Goal: Task Accomplishment & Management: Manage account settings

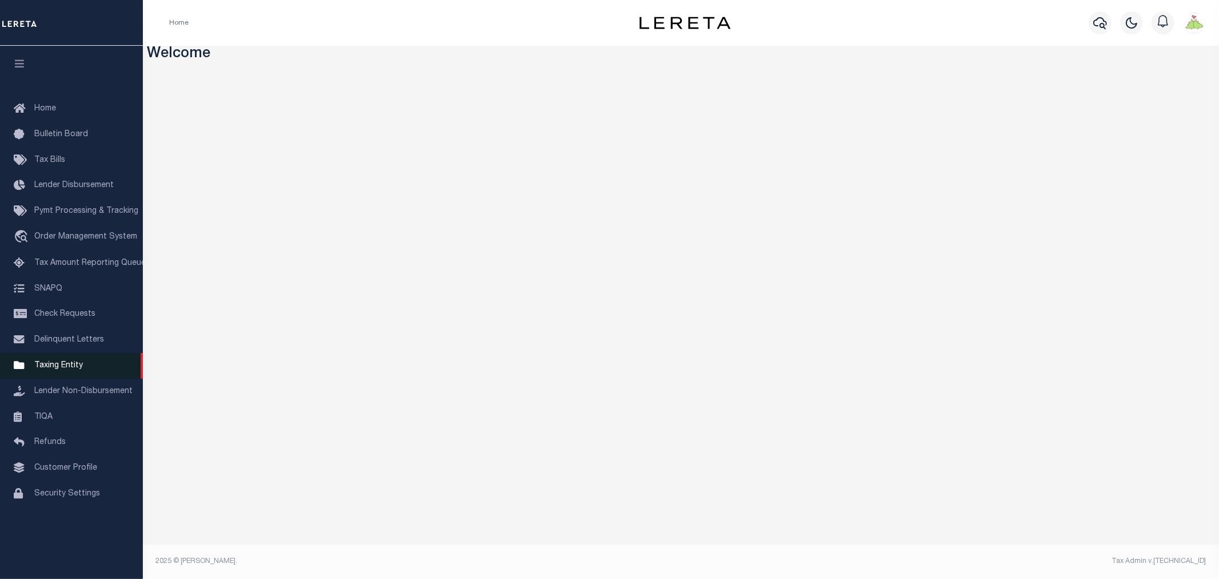
click at [61, 368] on span "Taxing Entity" at bounding box center [58, 365] width 49 height 8
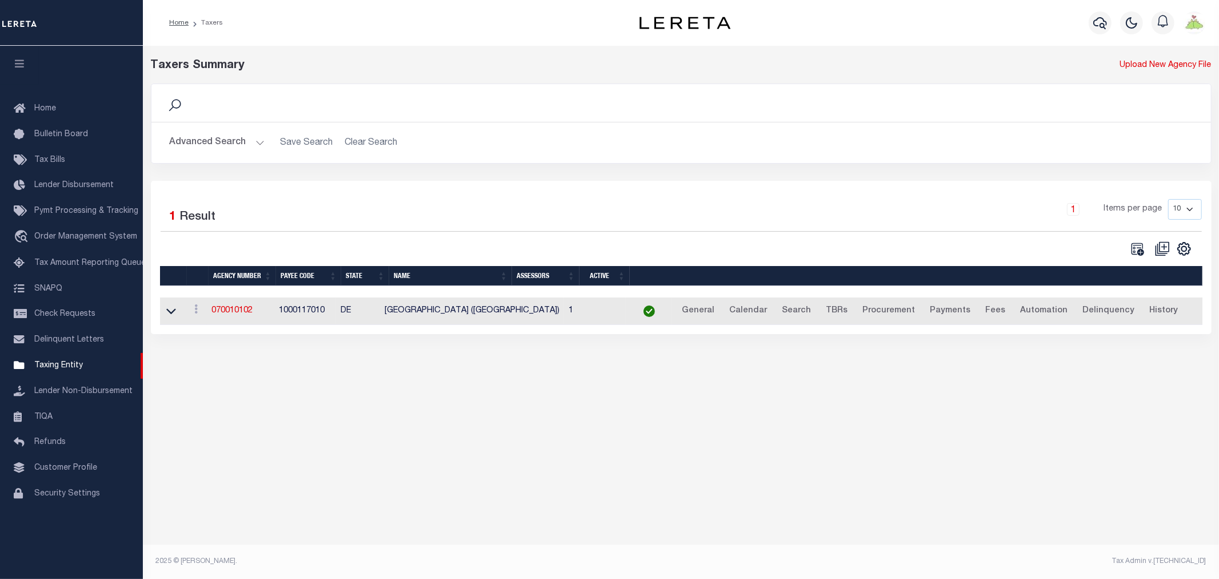
click at [216, 141] on button "Advanced Search" at bounding box center [217, 142] width 95 height 22
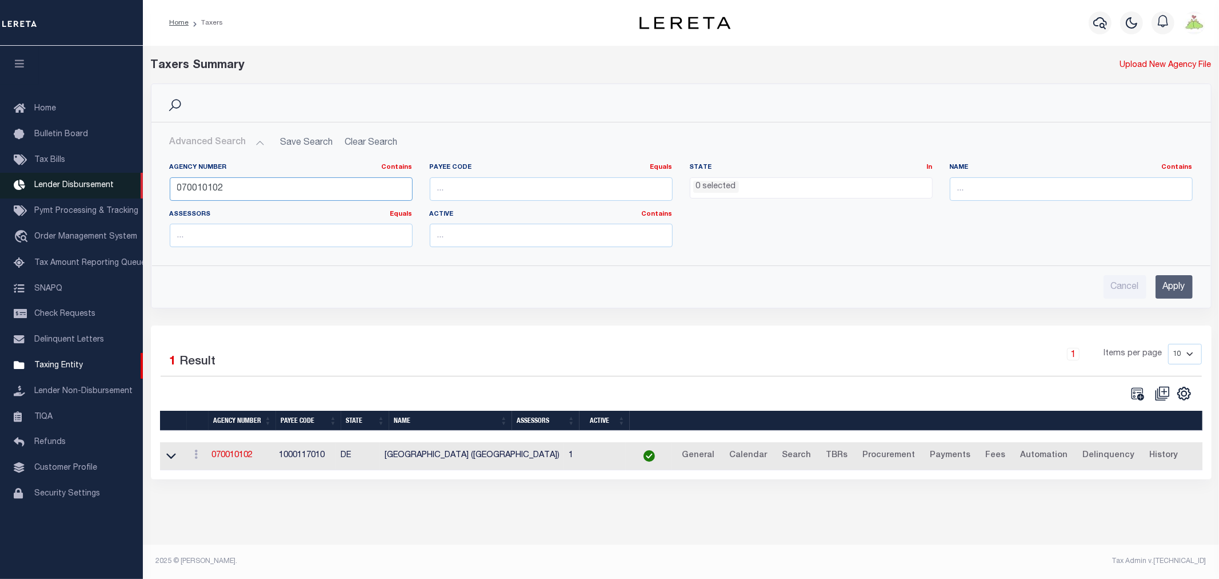
drag, startPoint x: 273, startPoint y: 190, endPoint x: 119, endPoint y: 176, distance: 154.4
click at [119, 176] on div "Home Taxers Profile" at bounding box center [609, 283] width 1219 height 567
type input "310530405"
click at [1176, 289] on input "Apply" at bounding box center [1174, 286] width 37 height 23
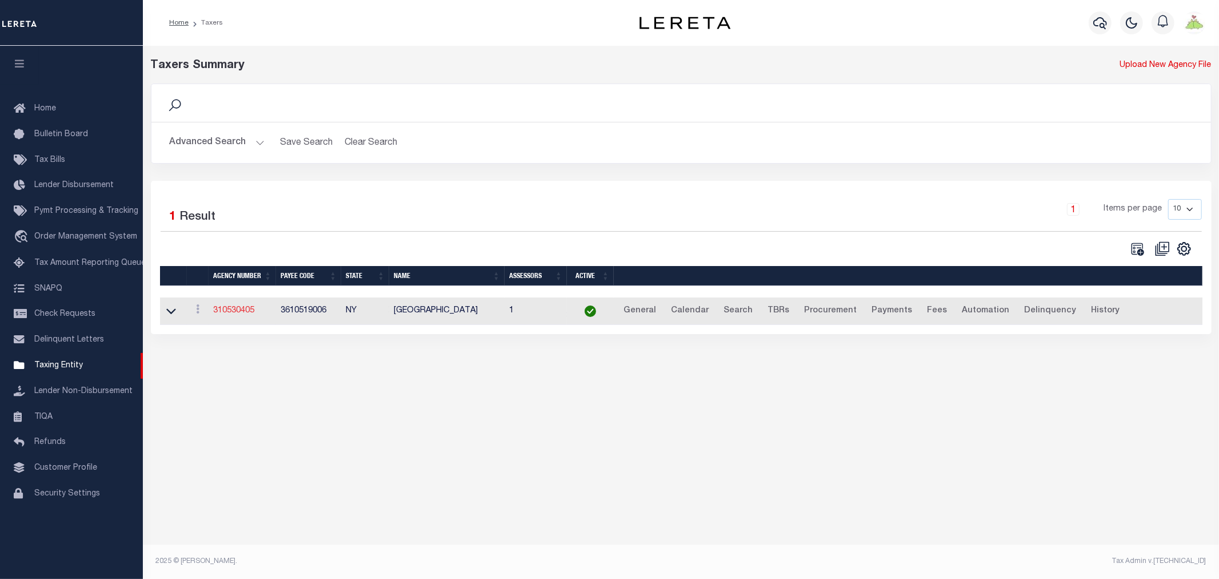
click at [223, 310] on link "310530405" at bounding box center [233, 310] width 41 height 8
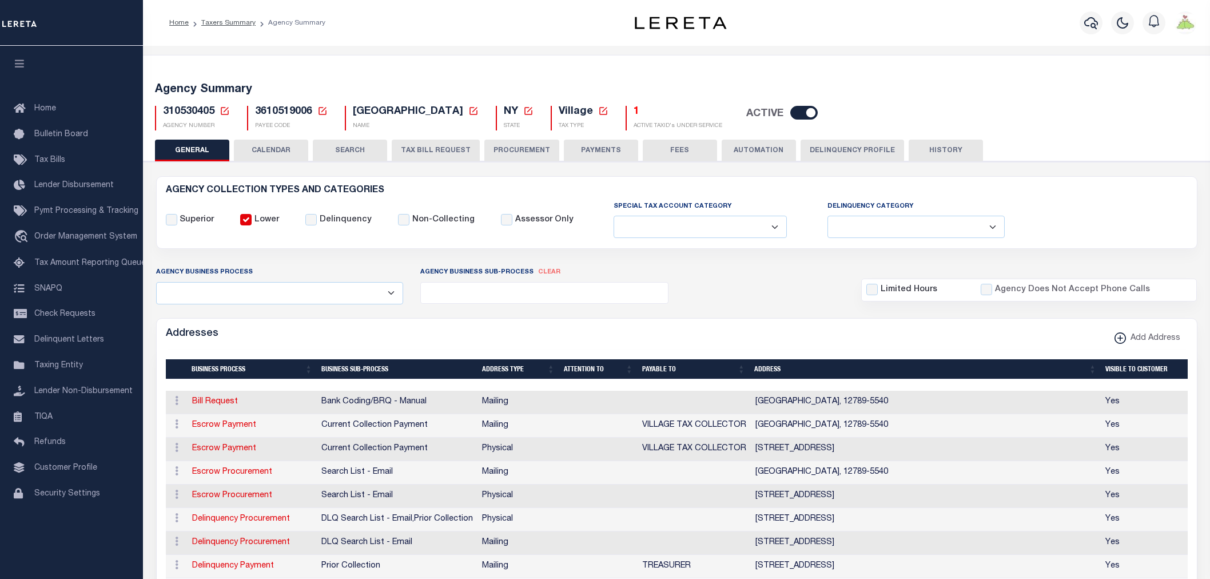
select select
click at [274, 145] on button "CALENDAR" at bounding box center [271, 150] width 74 height 22
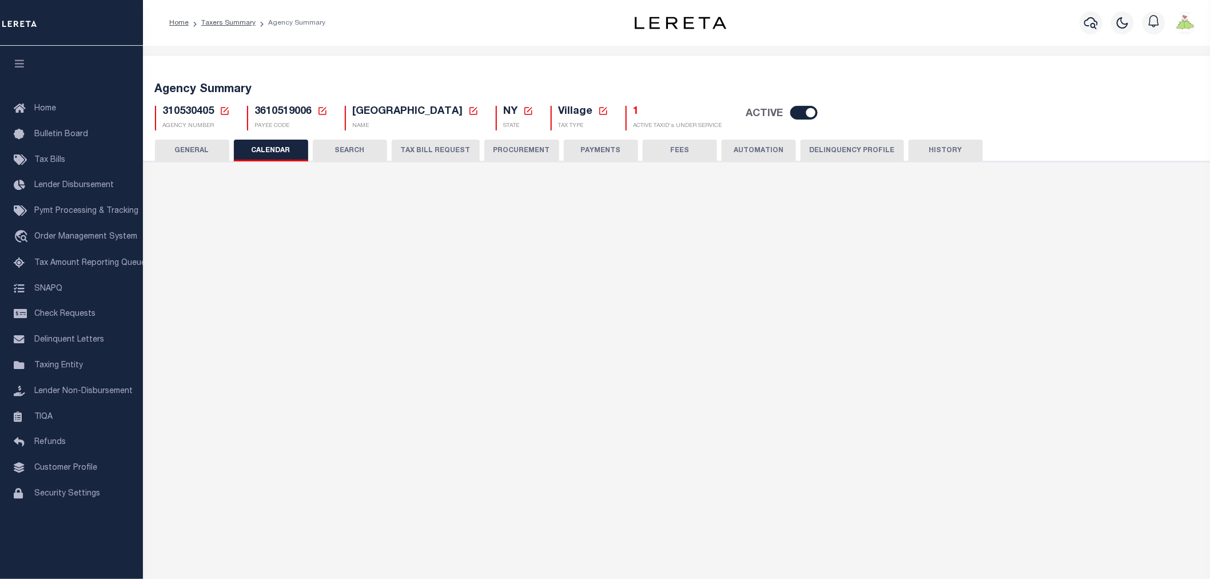
checkbox input "false"
type input "1"
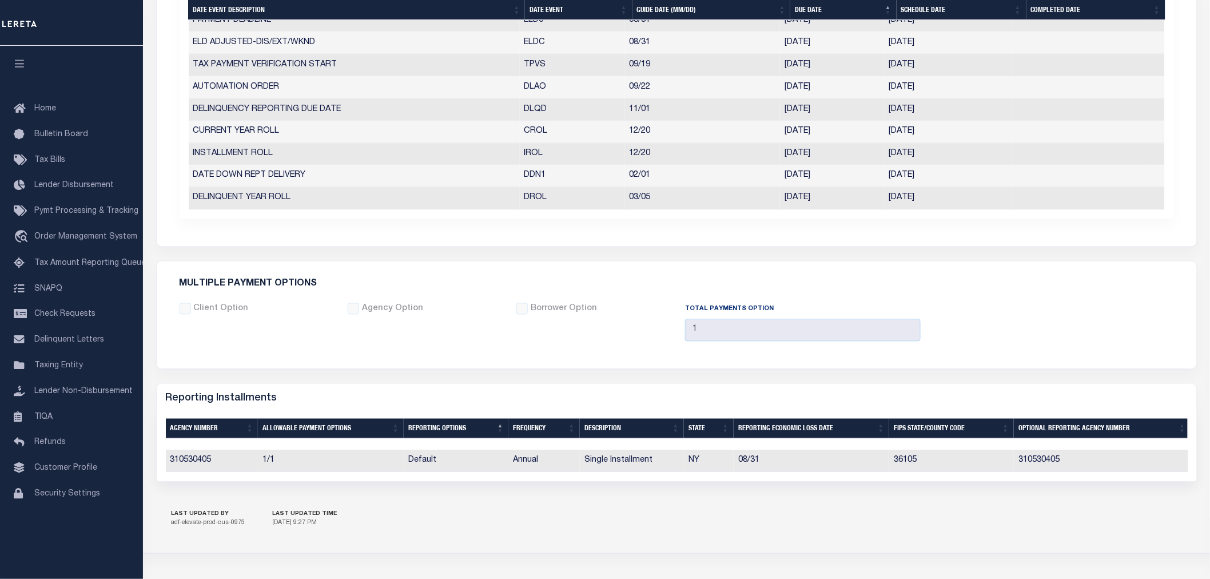
scroll to position [842, 0]
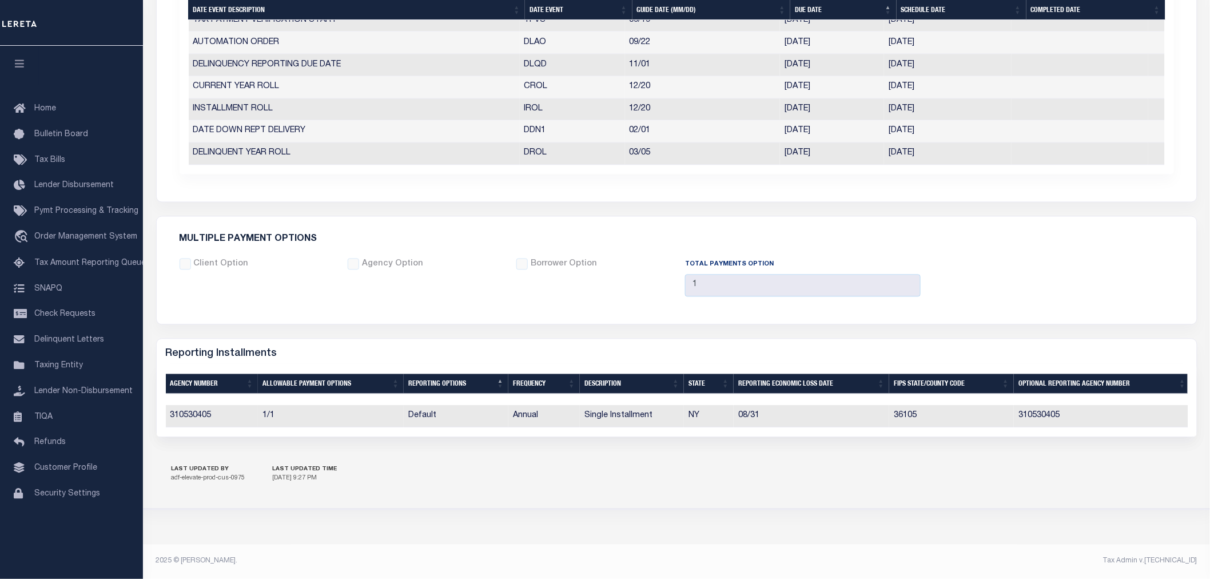
click at [1110, 265] on div "Client Option Agency Option Borrower Option 1" at bounding box center [676, 281] width 1011 height 47
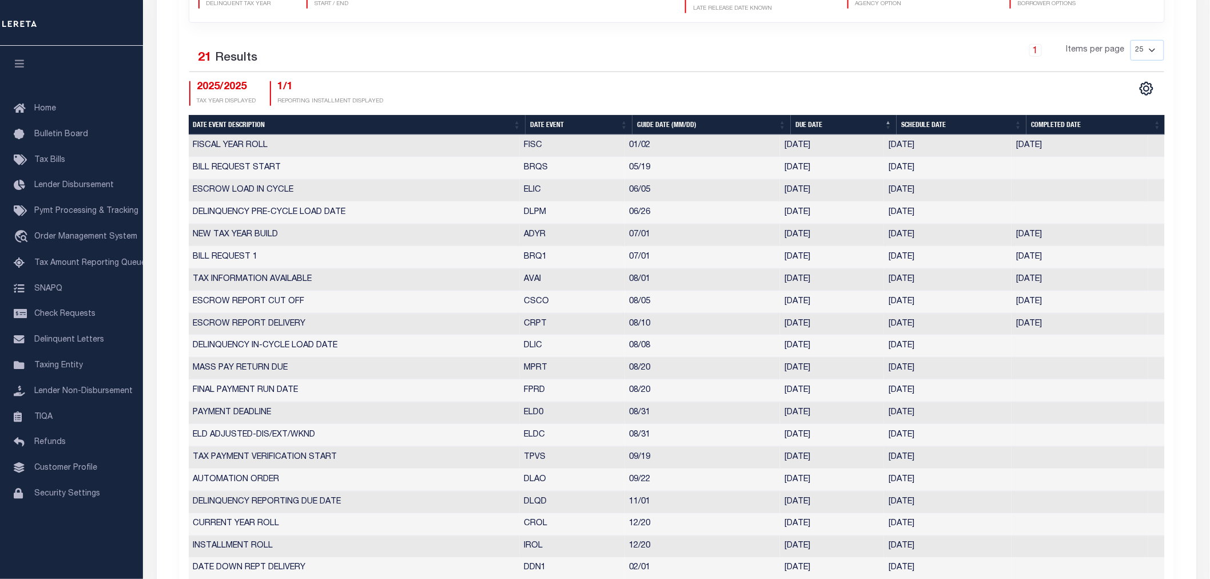
scroll to position [461, 0]
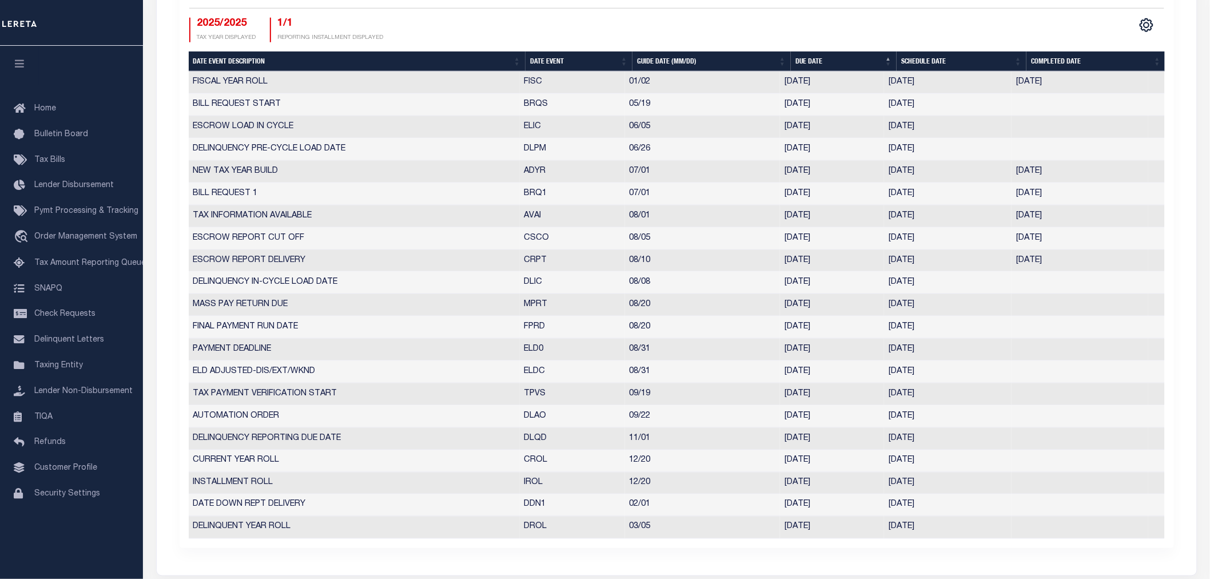
click at [512, 13] on div "Selected 21 Results 1 Items per page 25 50 125 150 175 200 2025/2025 TAX YEAR D…" at bounding box center [676, 10] width 993 height 66
click at [980, 33] on div "CSV Export Selected Print Show Filter Show Search Columns 5: Date Event Descrip…" at bounding box center [920, 30] width 488 height 25
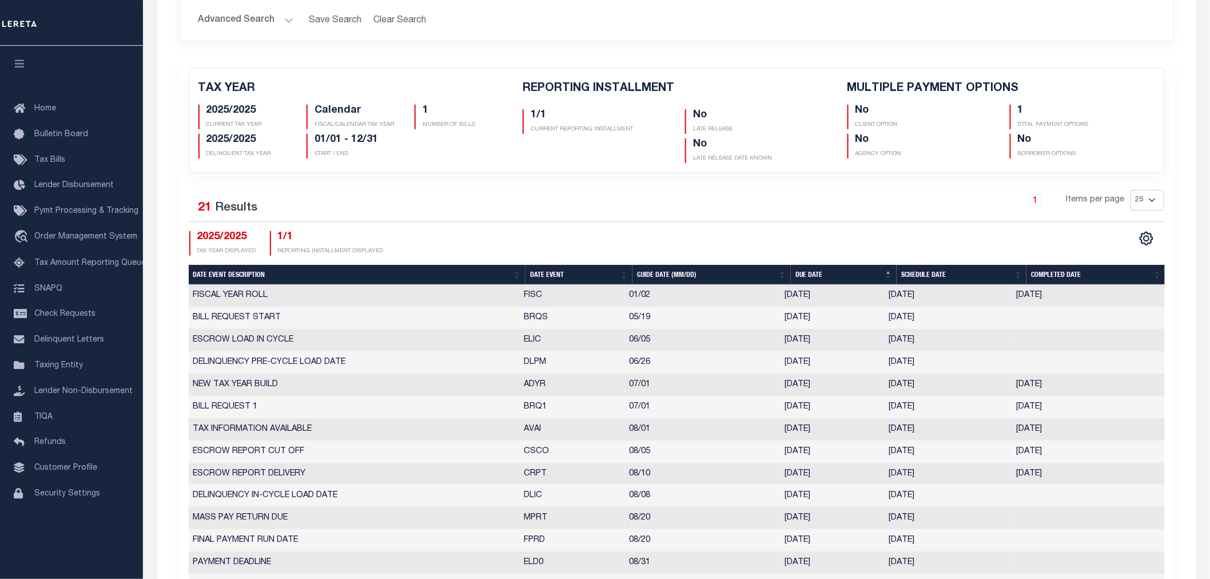
scroll to position [207, 0]
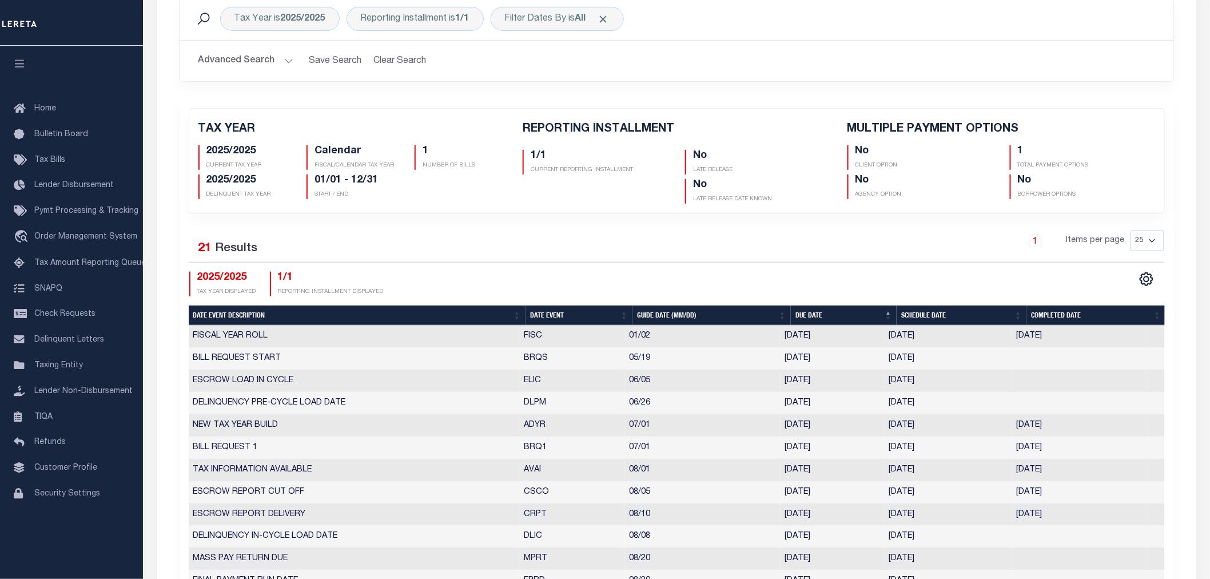
click at [14, 66] on icon "button" at bounding box center [19, 63] width 13 height 10
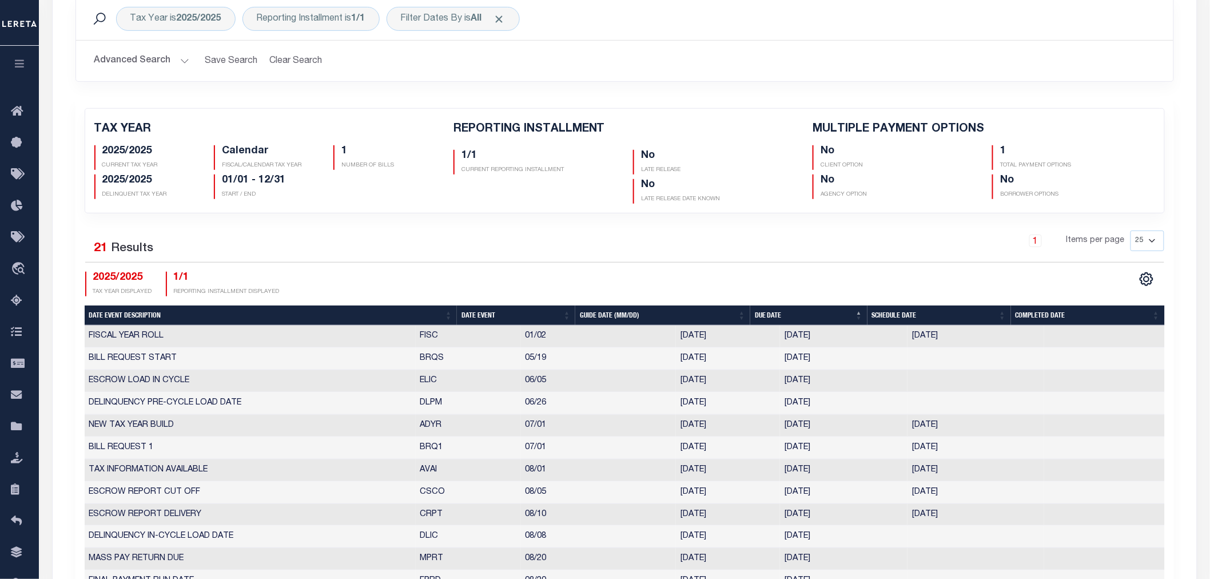
click at [14, 66] on icon "button" at bounding box center [19, 63] width 13 height 10
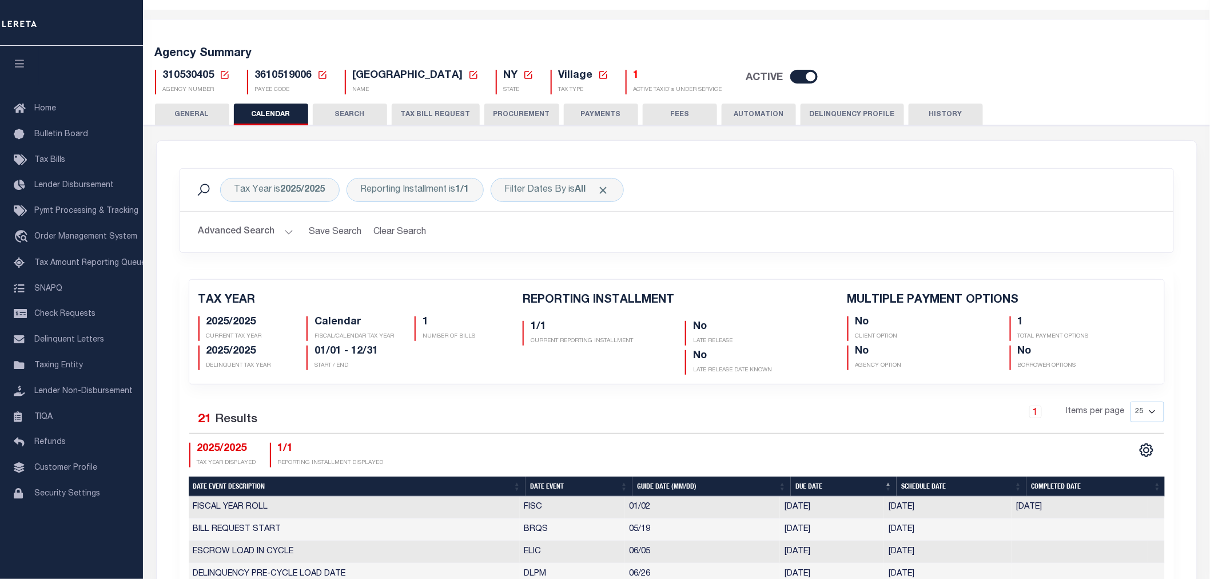
scroll to position [0, 0]
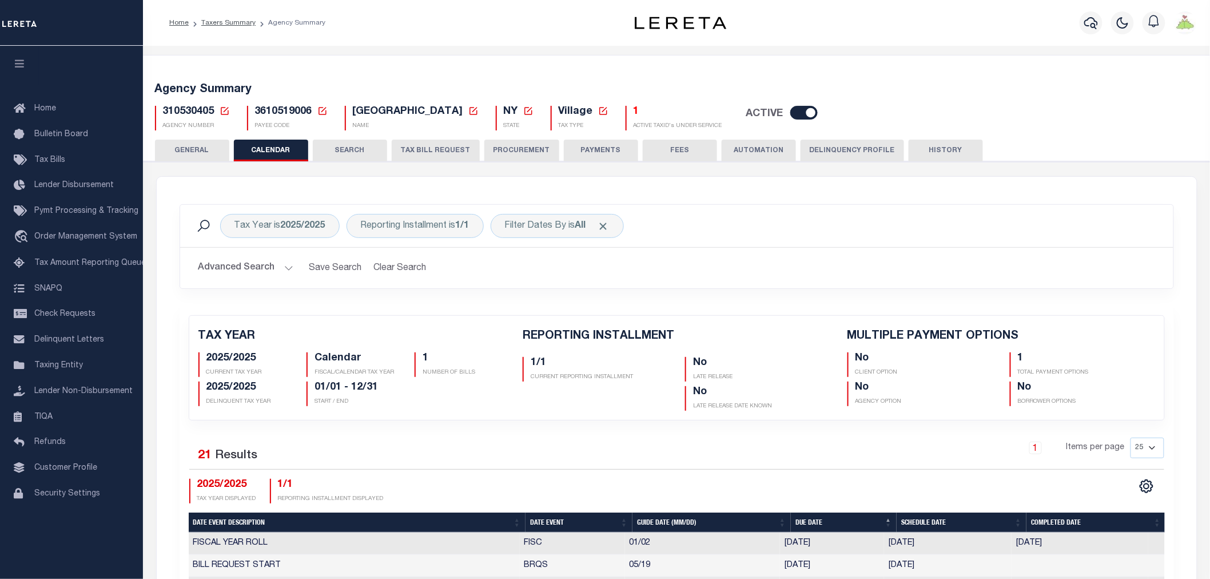
click at [854, 150] on button "Delinquency Profile" at bounding box center [851, 150] width 103 height 22
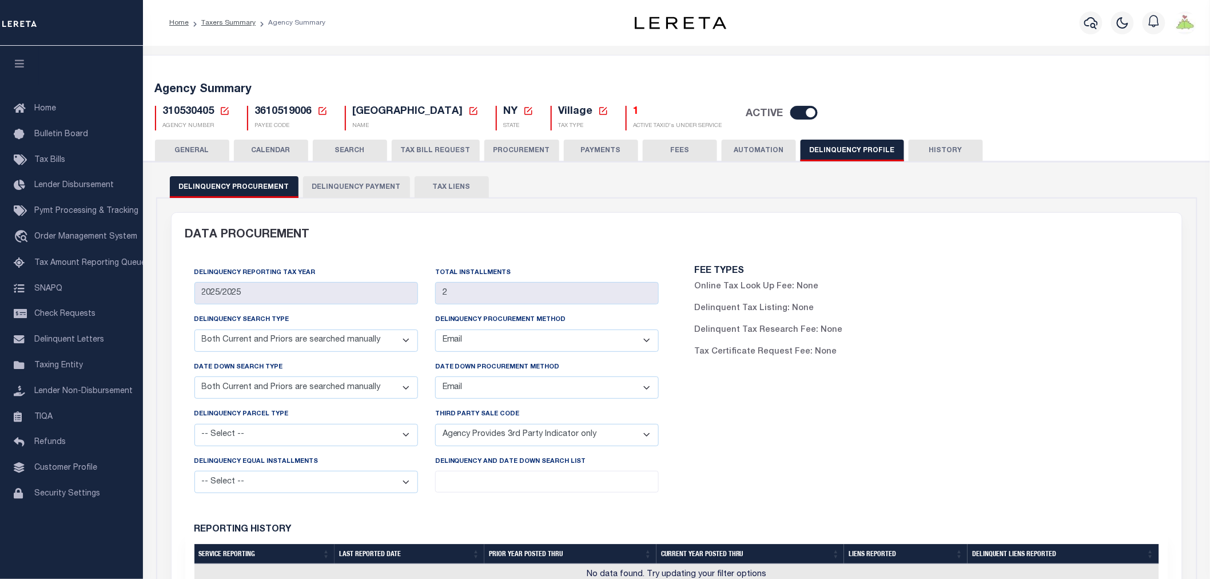
scroll to position [63, 0]
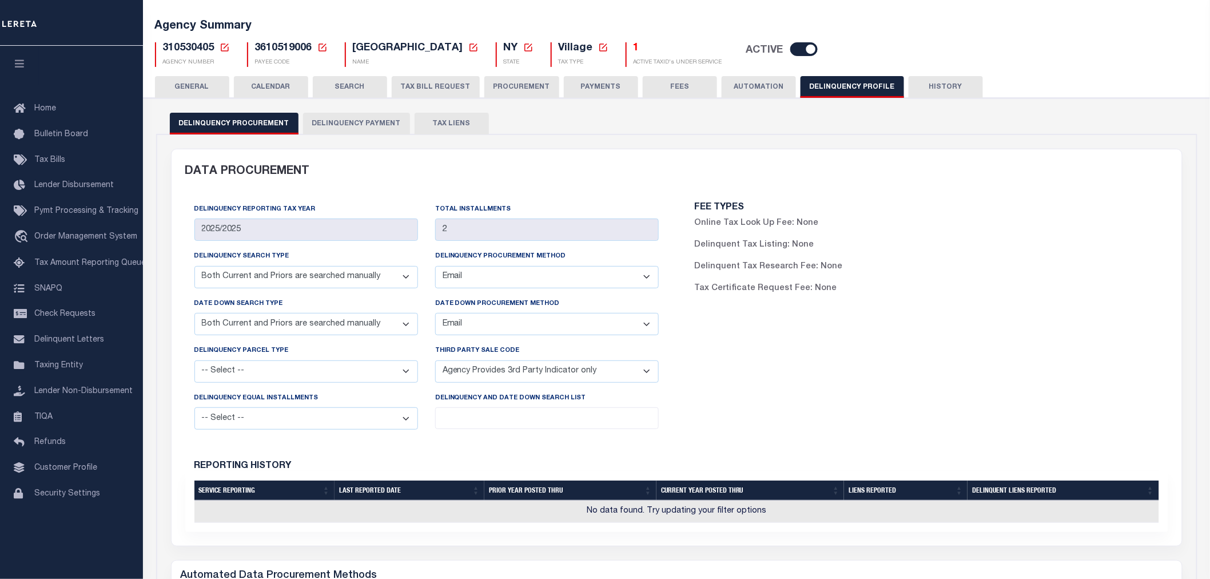
click at [344, 125] on button "Delinquency Payment" at bounding box center [356, 124] width 107 height 22
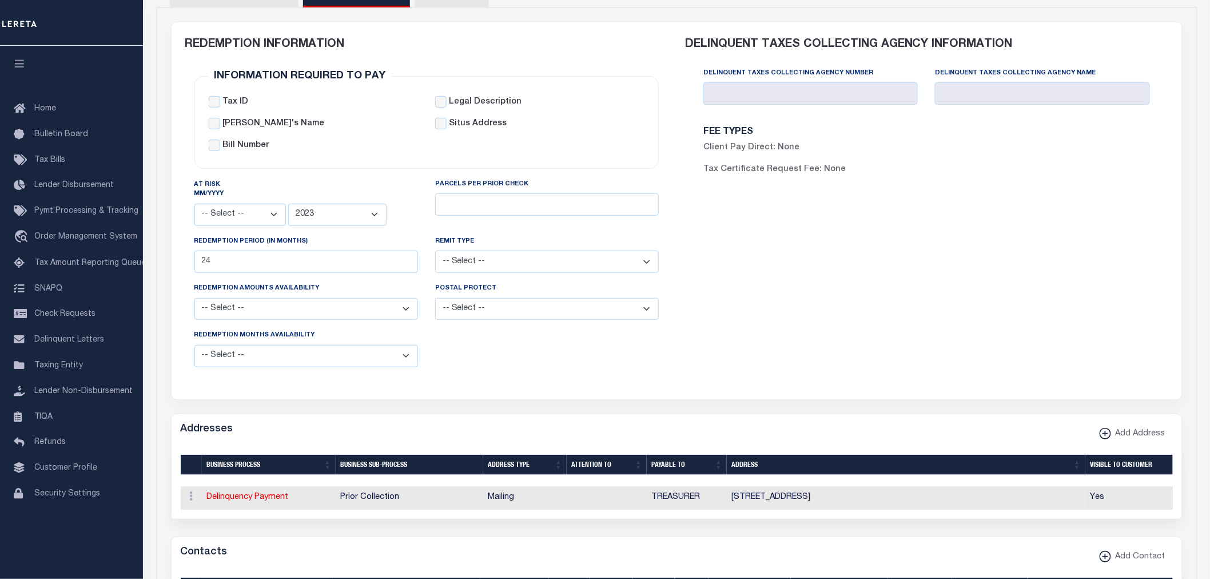
scroll to position [0, 0]
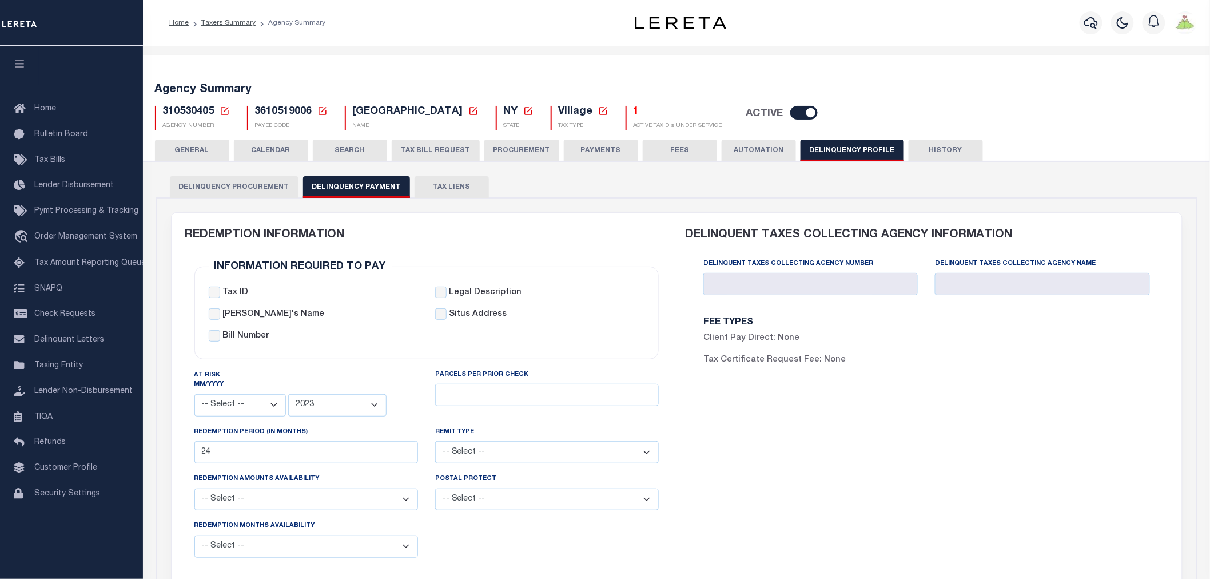
click at [239, 192] on button "Delinquency Procurement" at bounding box center [234, 187] width 129 height 22
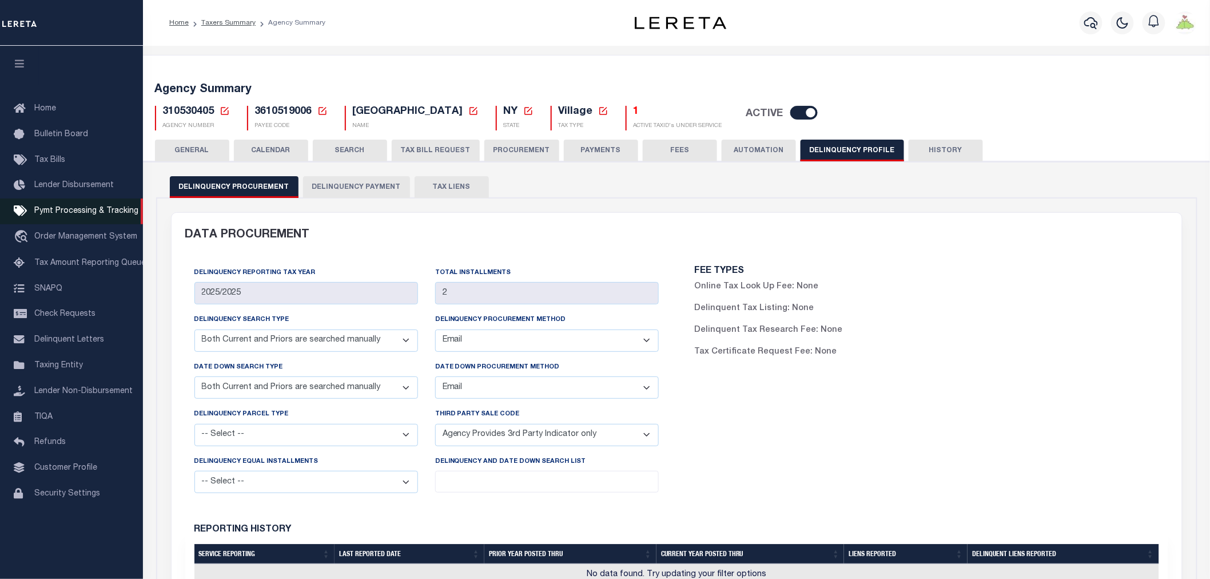
click at [42, 209] on span "Pymt Processing & Tracking" at bounding box center [86, 211] width 104 height 8
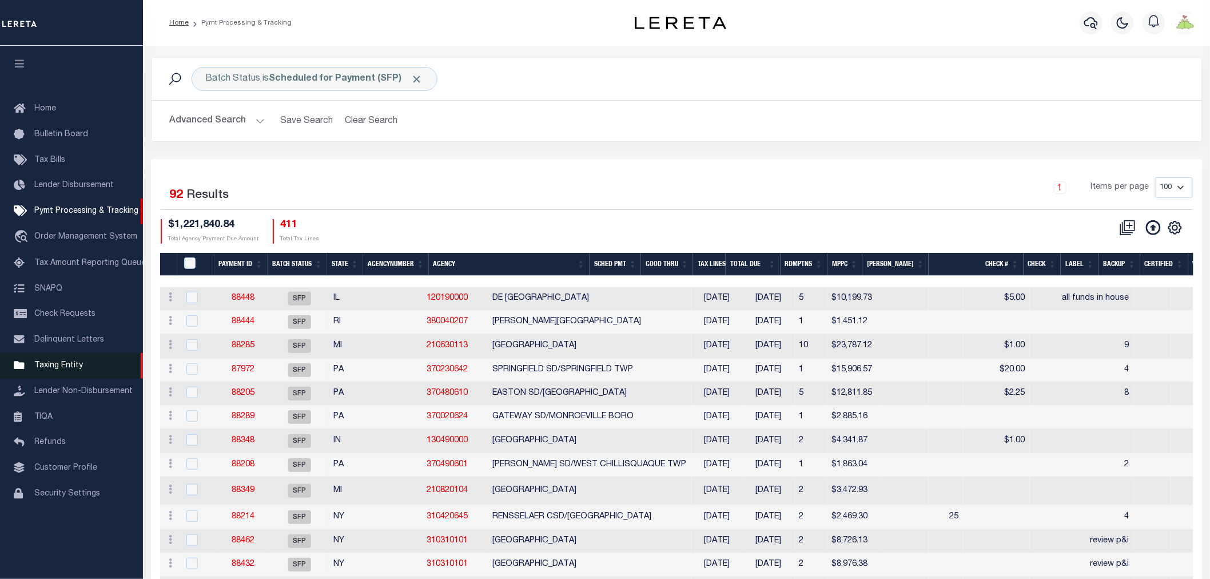
click at [56, 366] on span "Taxing Entity" at bounding box center [58, 365] width 49 height 8
